Goal: Navigation & Orientation: Find specific page/section

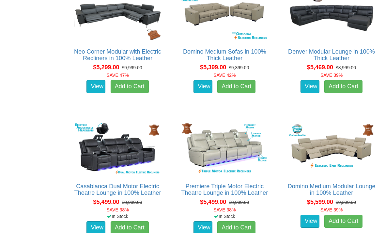
scroll to position [1885, 0]
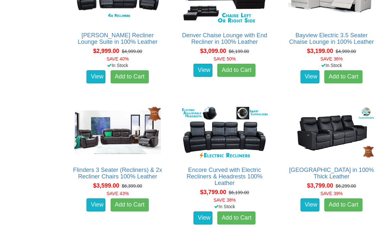
scroll to position [550, 0]
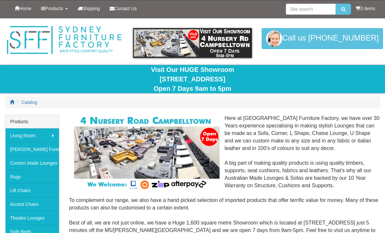
scroll to position [35, 0]
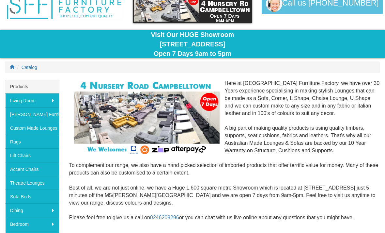
click at [357, 117] on div "Here at Sydney Furniture Factory, we have over 30 Years experience specialising…" at bounding box center [224, 154] width 311 height 149
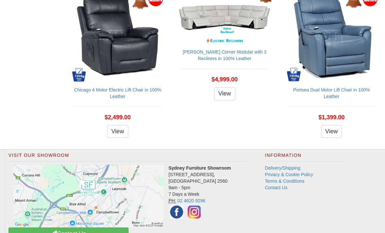
scroll to position [957, 0]
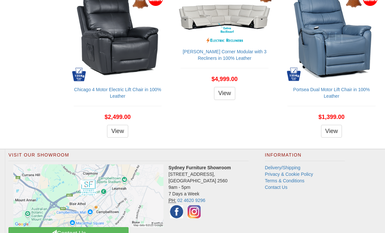
click at [350, 130] on div "View" at bounding box center [332, 131] width 88 height 13
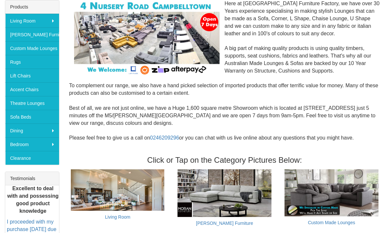
scroll to position [109, 0]
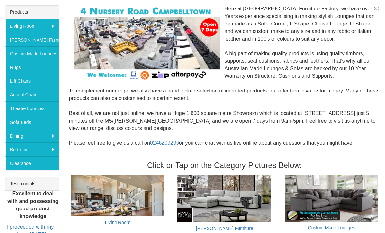
click at [227, 141] on div "Here at Sydney Furniture Factory, we have over 30 Years experience specialising…" at bounding box center [224, 79] width 311 height 149
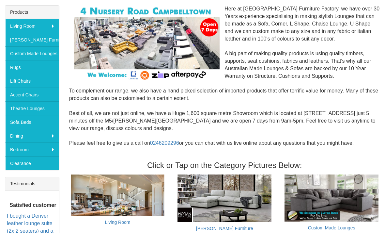
click at [22, 56] on link "Custom Made Lounges" at bounding box center [32, 53] width 54 height 14
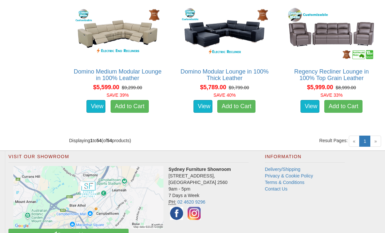
scroll to position [2577, 0]
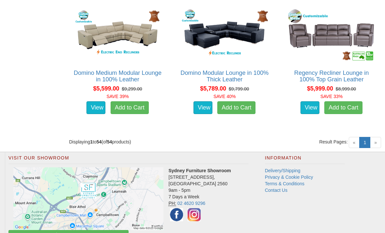
click at [379, 142] on span "»" at bounding box center [375, 142] width 11 height 11
click at [370, 141] on link "1 (current)" at bounding box center [365, 142] width 11 height 11
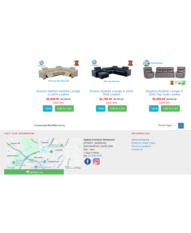
scroll to position [7487, 0]
